Goal: Check status: Check status

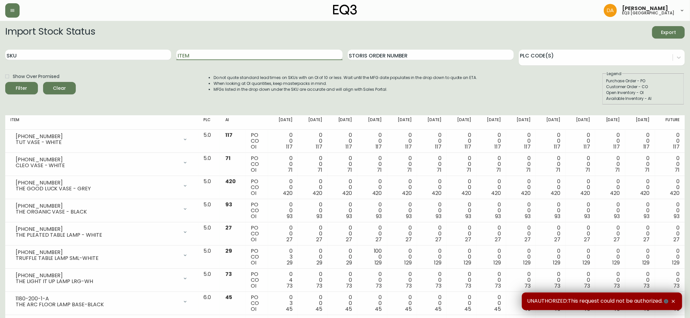
click at [196, 50] on input "Item" at bounding box center [259, 55] width 166 height 10
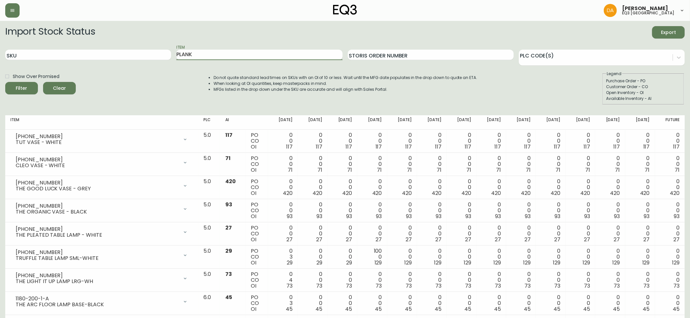
type input "PLANK"
click at [5, 82] on button "Filter" at bounding box center [21, 88] width 33 height 12
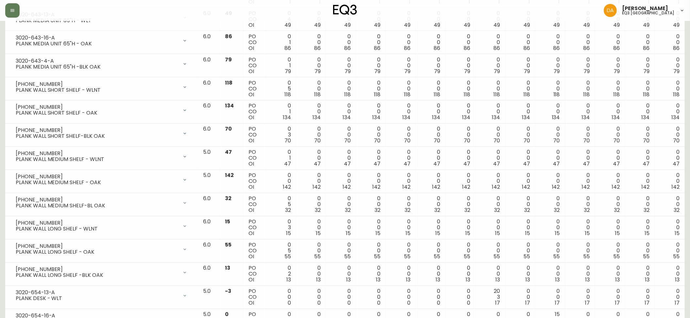
scroll to position [989, 0]
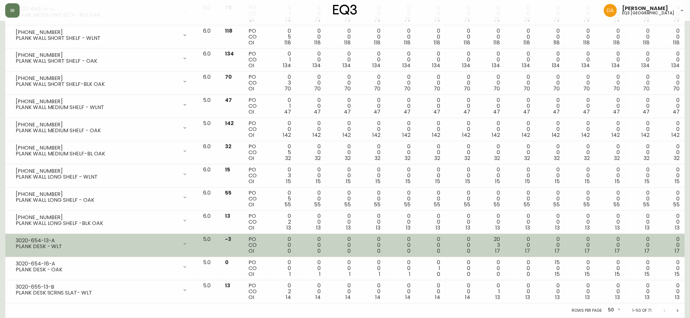
click at [500, 247] on span "17" at bounding box center [497, 251] width 5 height 8
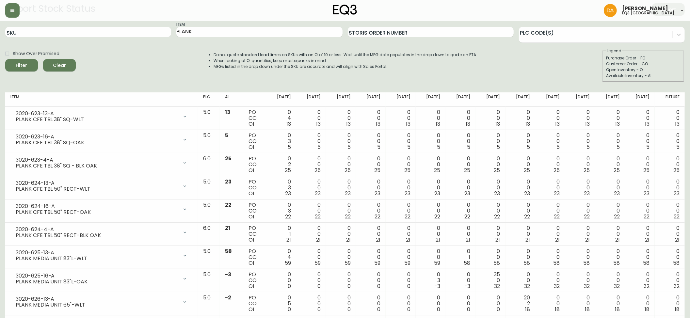
scroll to position [0, 0]
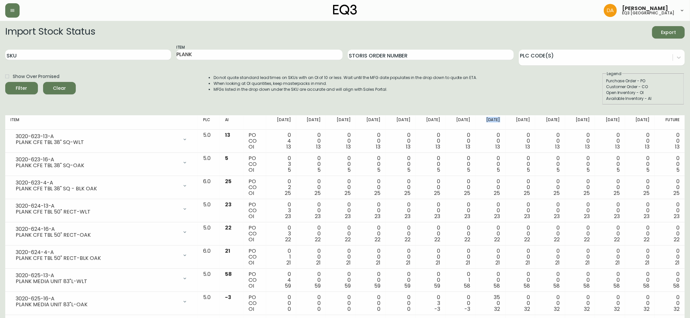
drag, startPoint x: 505, startPoint y: 118, endPoint x: 472, endPoint y: 119, distance: 32.6
click at [472, 119] on tr "Item PLC AI [DATE] Sep [DATE] Oct [DATE] Oct [DATE] Oct 31 [DATE] Nov [DATE] No…" at bounding box center [344, 122] width 679 height 14
drag, startPoint x: 535, startPoint y: 117, endPoint x: 515, endPoint y: 121, distance: 20.6
click at [515, 121] on tr "Item PLC AI [DATE] Sep [DATE] Oct [DATE] Oct [DATE] Oct 31 [DATE] Nov [DATE] No…" at bounding box center [344, 122] width 679 height 14
